Goal: Task Accomplishment & Management: Manage account settings

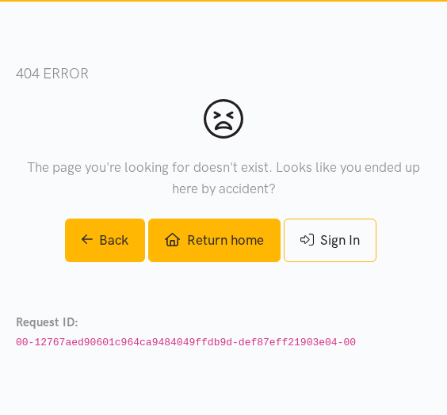
click at [218, 231] on link "Return home" at bounding box center [214, 241] width 132 height 44
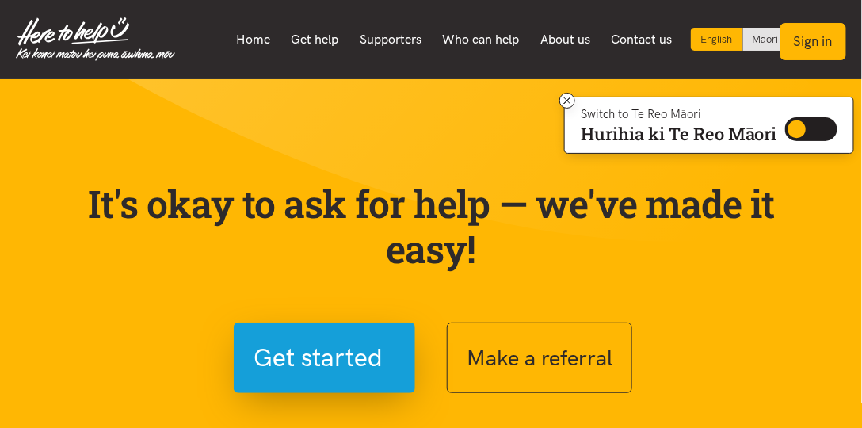
click at [439, 48] on button "Sign in" at bounding box center [814, 41] width 66 height 37
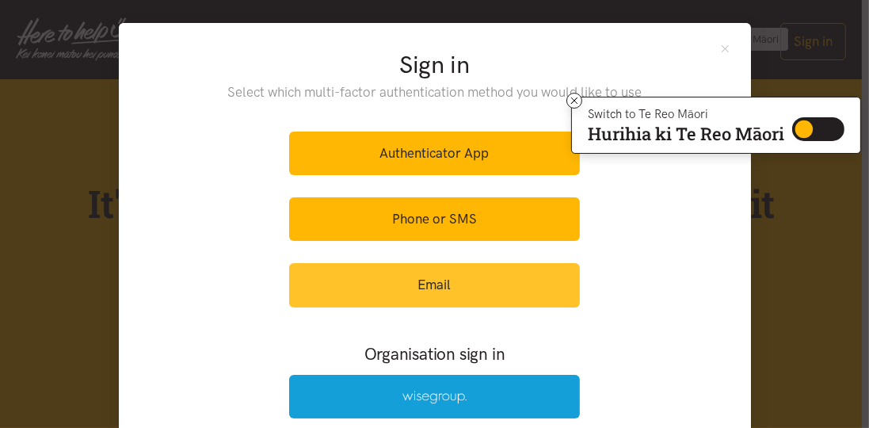
click at [439, 296] on link "Email" at bounding box center [434, 285] width 291 height 44
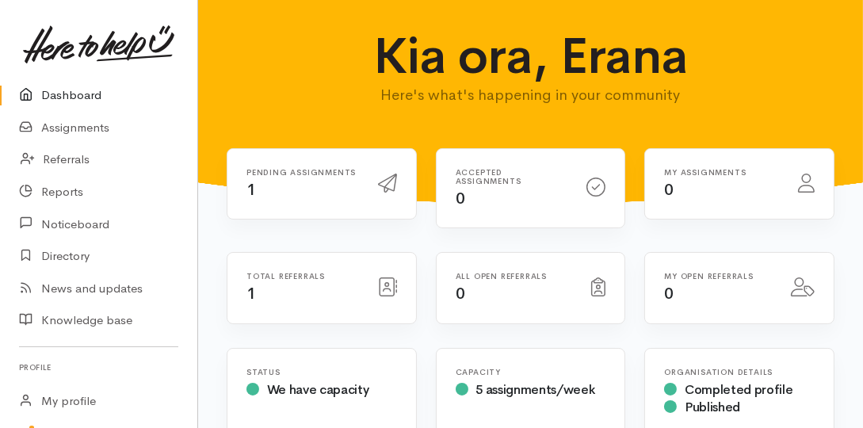
click at [319, 202] on div "Pending assignments 1" at bounding box center [321, 184] width 189 height 71
click at [292, 172] on h6 "Pending assignments" at bounding box center [302, 172] width 113 height 9
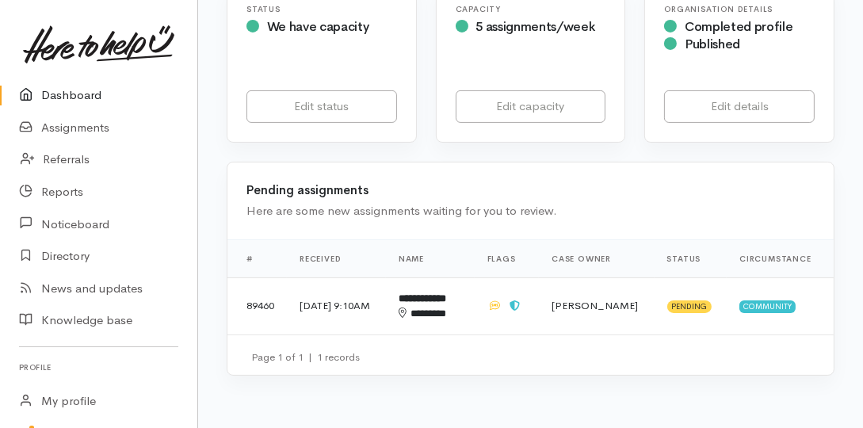
scroll to position [362, 0]
click at [749, 301] on span "Community" at bounding box center [767, 307] width 56 height 13
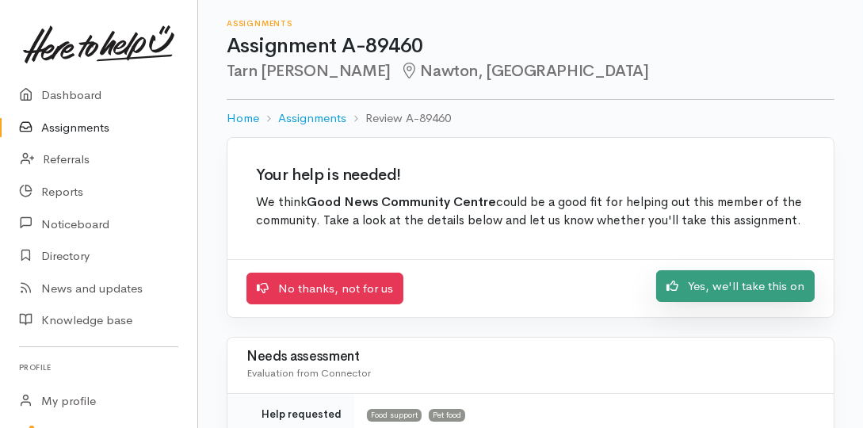
click at [733, 292] on link "Yes, we'll take this on" at bounding box center [735, 286] width 158 height 32
click at [759, 292] on link "Yes, we'll take this on" at bounding box center [735, 286] width 158 height 32
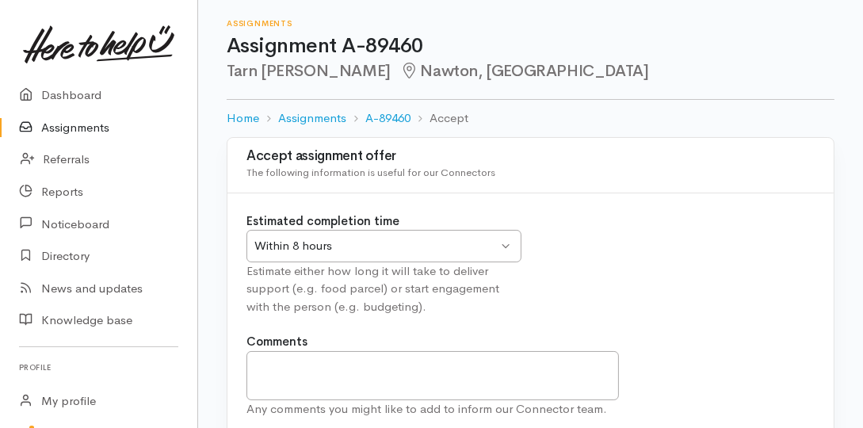
click at [510, 251] on div "Within 8 hours Within 8 hours" at bounding box center [383, 246] width 275 height 32
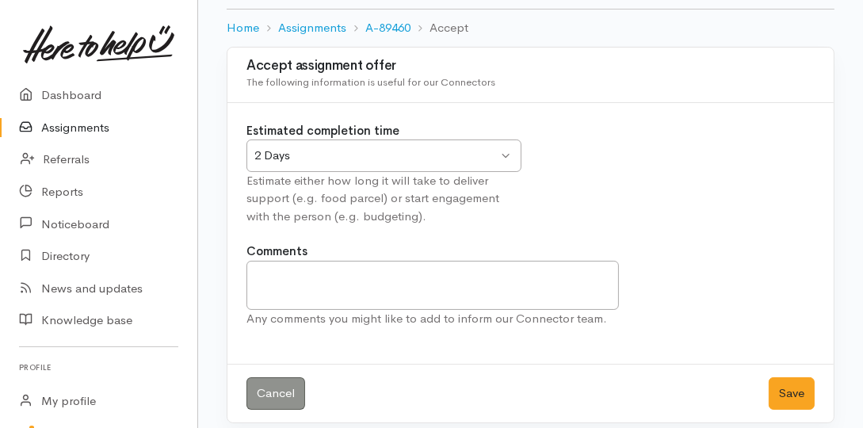
scroll to position [101, 0]
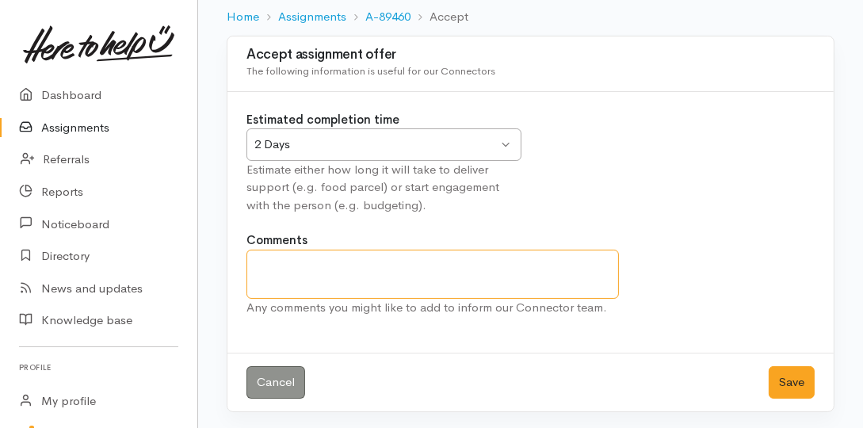
click at [511, 281] on textarea "Comments" at bounding box center [432, 274] width 372 height 49
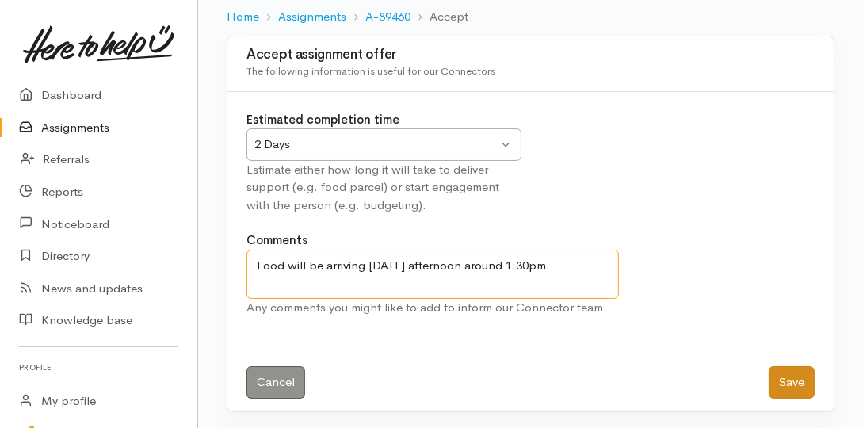
type textarea "Food will be arriving Wednesday afternoon around 1:30pm."
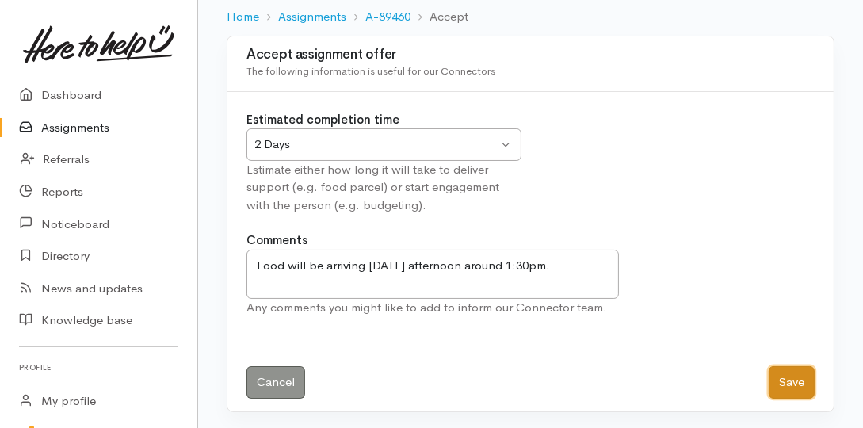
click at [777, 374] on button "Save" at bounding box center [792, 382] width 46 height 32
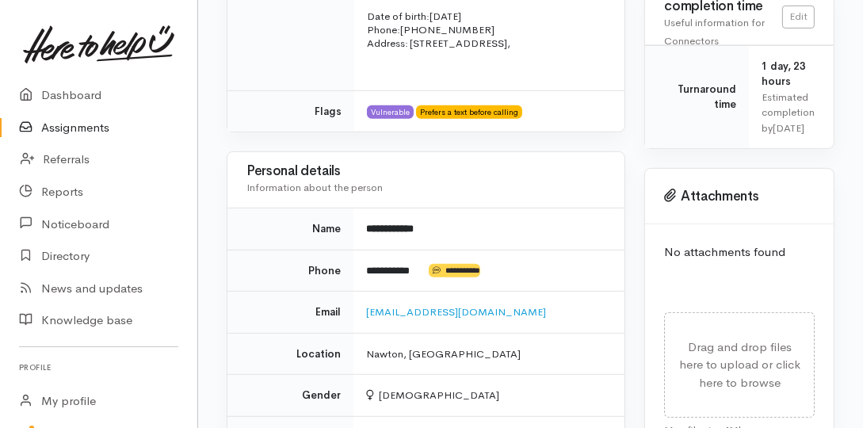
scroll to position [815, 0]
drag, startPoint x: 363, startPoint y: 212, endPoint x: 425, endPoint y: 218, distance: 62.1
click at [425, 218] on td "**********" at bounding box center [488, 230] width 271 height 42
copy b "**********"
drag, startPoint x: 362, startPoint y: 251, endPoint x: 420, endPoint y: 258, distance: 58.3
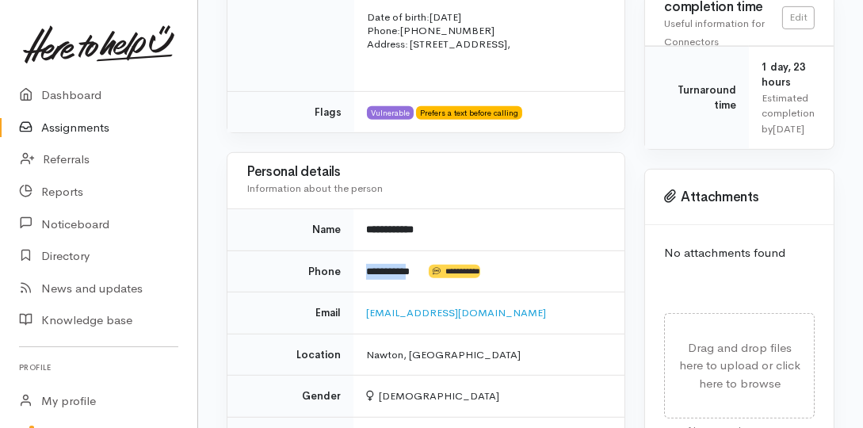
click at [424, 260] on td "**********" at bounding box center [488, 271] width 271 height 42
drag, startPoint x: 348, startPoint y: 305, endPoint x: 471, endPoint y: 304, distance: 122.8
click at [471, 304] on tr "Email [EMAIL_ADDRESS][DOMAIN_NAME]" at bounding box center [425, 313] width 397 height 42
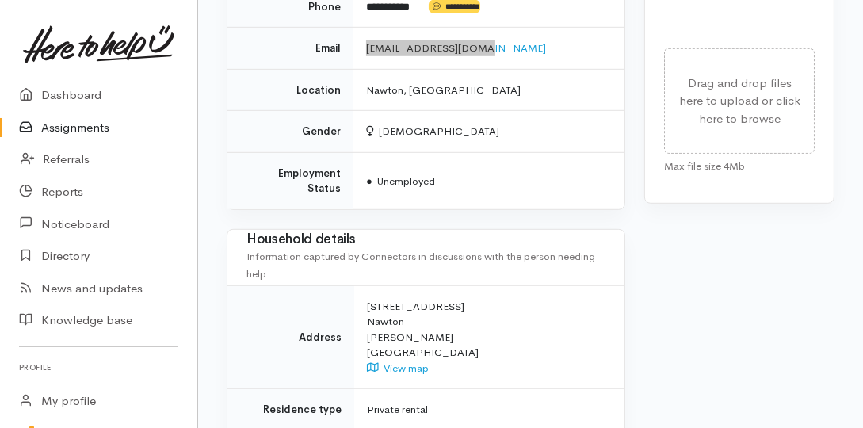
scroll to position [1086, 0]
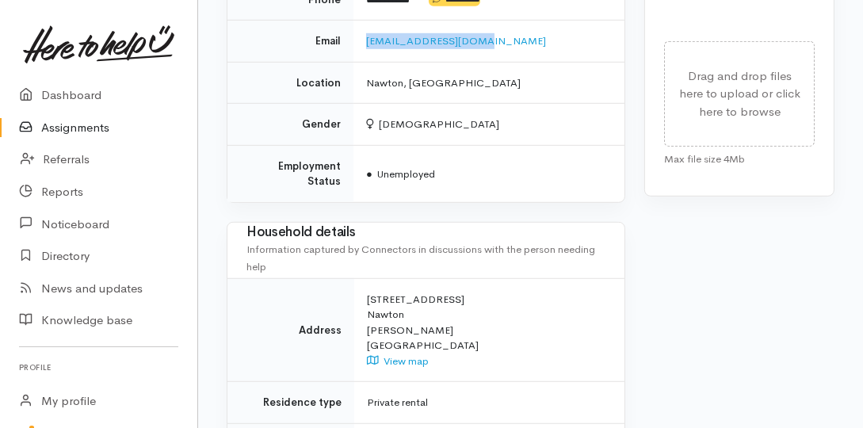
drag, startPoint x: 363, startPoint y: 258, endPoint x: 416, endPoint y: 300, distance: 68.2
click at [433, 307] on td "[STREET_ADDRESS] View map" at bounding box center [489, 330] width 270 height 104
copy div "[STREET_ADDRESS]"
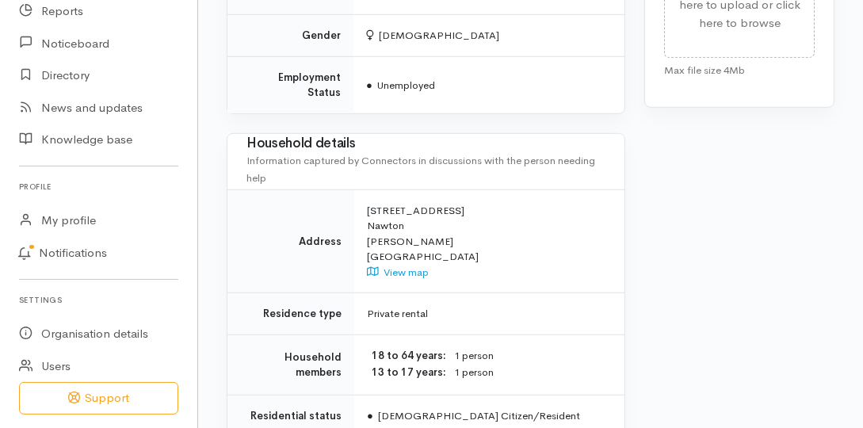
scroll to position [1177, 0]
click at [503, 347] on td "18 to 64 years 1 person 13 to 17 years 1 person" at bounding box center [489, 363] width 270 height 60
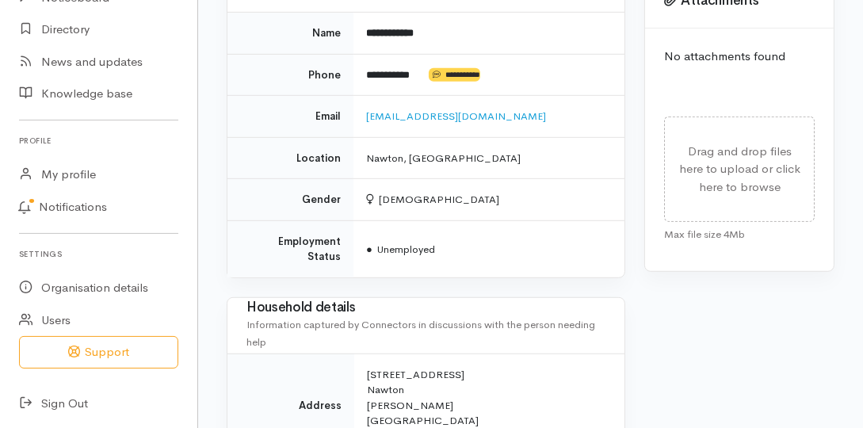
scroll to position [930, 0]
